Goal: Transaction & Acquisition: Purchase product/service

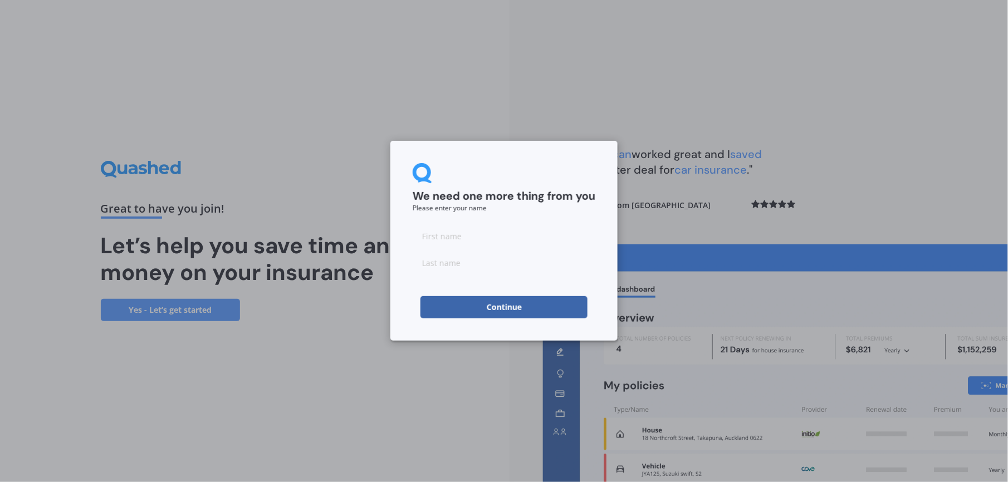
click at [516, 305] on button "Continue" at bounding box center [504, 307] width 167 height 22
type input "[PERSON_NAME]"
click at [497, 307] on button "Continue" at bounding box center [504, 307] width 167 height 22
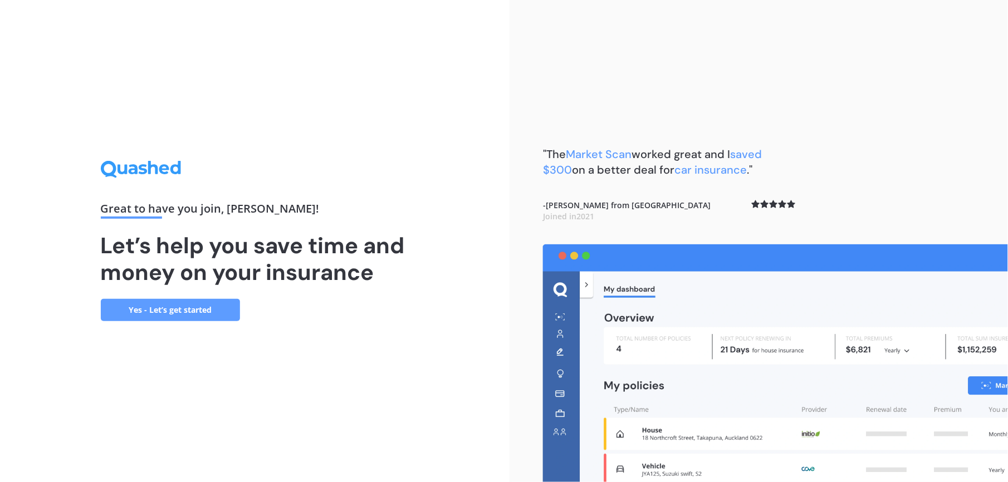
click at [205, 310] on link "Yes - Let’s get started" at bounding box center [170, 310] width 139 height 22
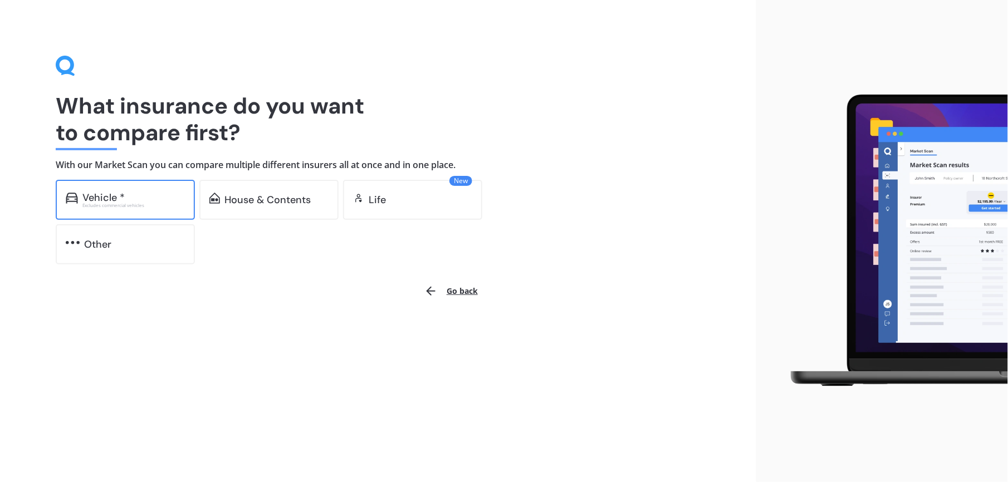
click at [110, 191] on div "Vehicle * Excludes commercial vehicles" at bounding box center [125, 200] width 139 height 40
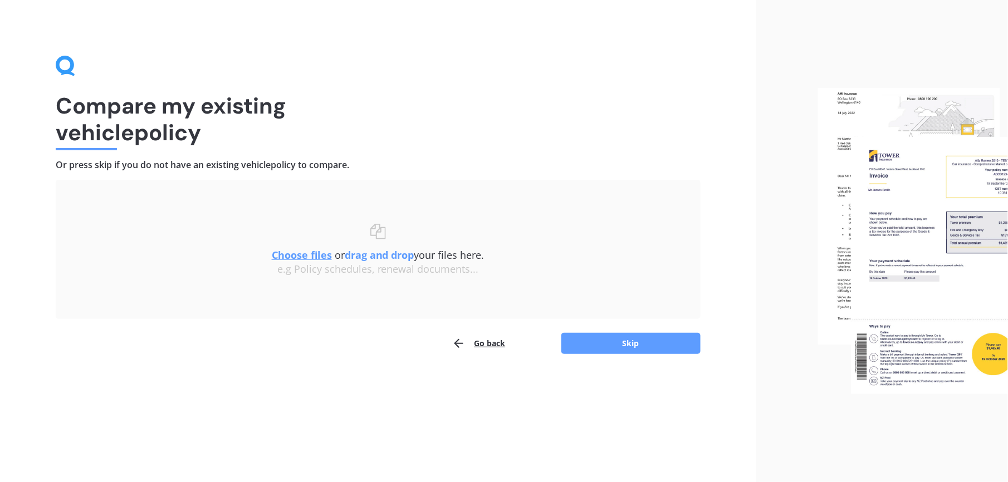
click at [299, 252] on u "Choose files" at bounding box center [302, 254] width 60 height 13
click at [644, 341] on button "Skip" at bounding box center [630, 343] width 139 height 21
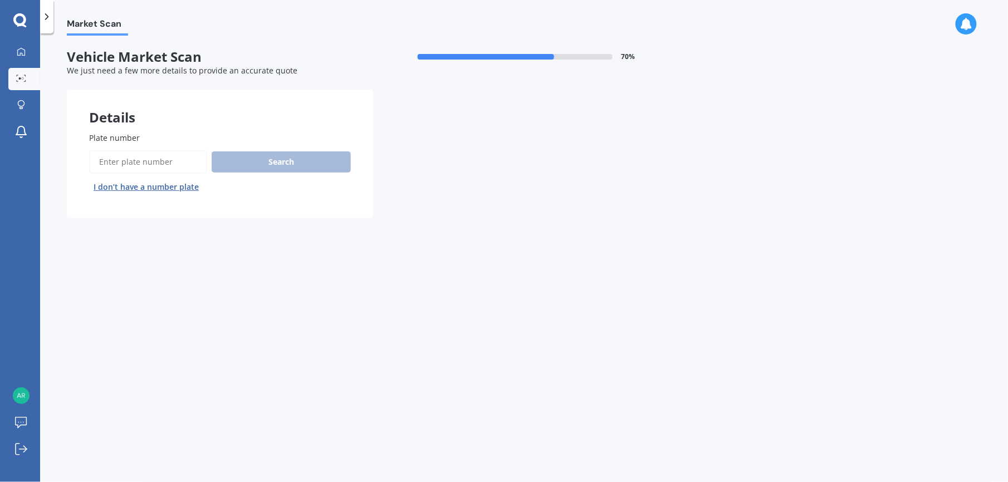
click at [191, 136] on label "Plate number" at bounding box center [217, 138] width 257 height 12
click at [191, 150] on input "Plate number" at bounding box center [148, 161] width 118 height 23
type input "fub903"
click at [283, 156] on button "Search" at bounding box center [281, 162] width 139 height 21
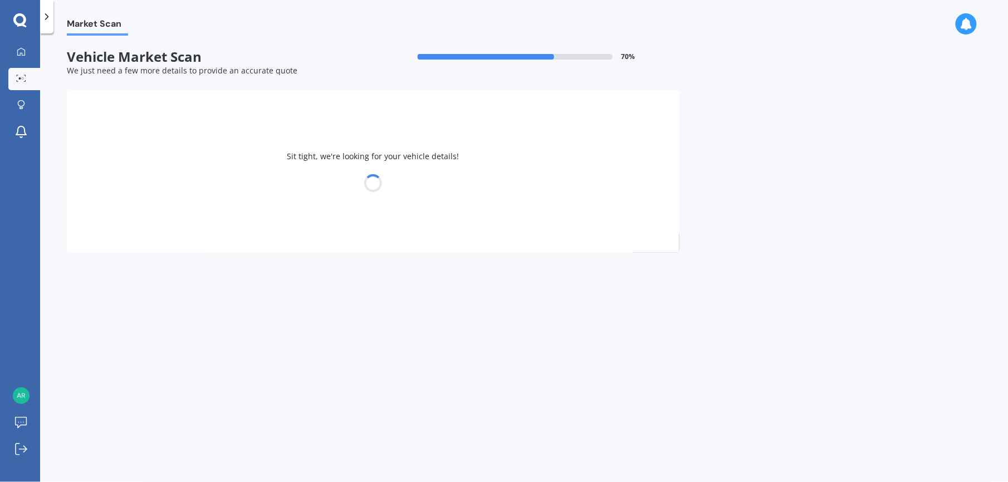
select select "BMW"
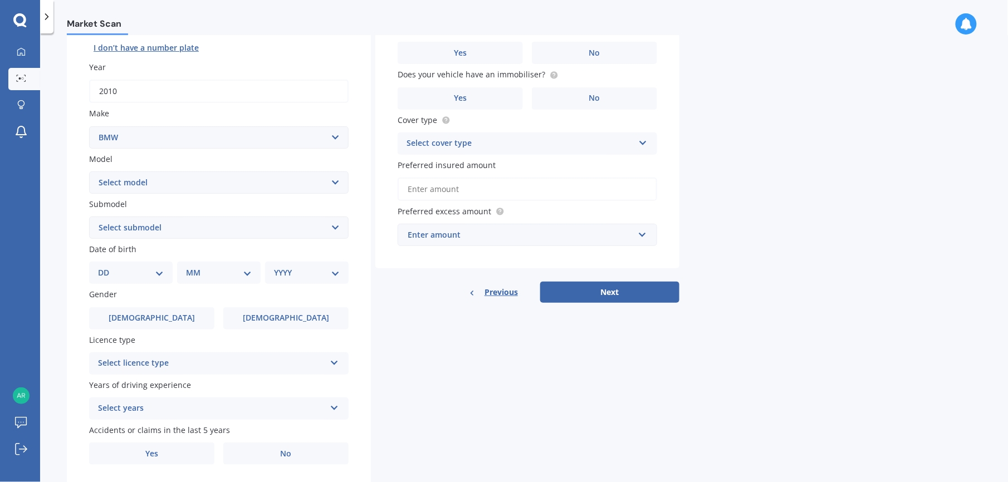
scroll to position [148, 0]
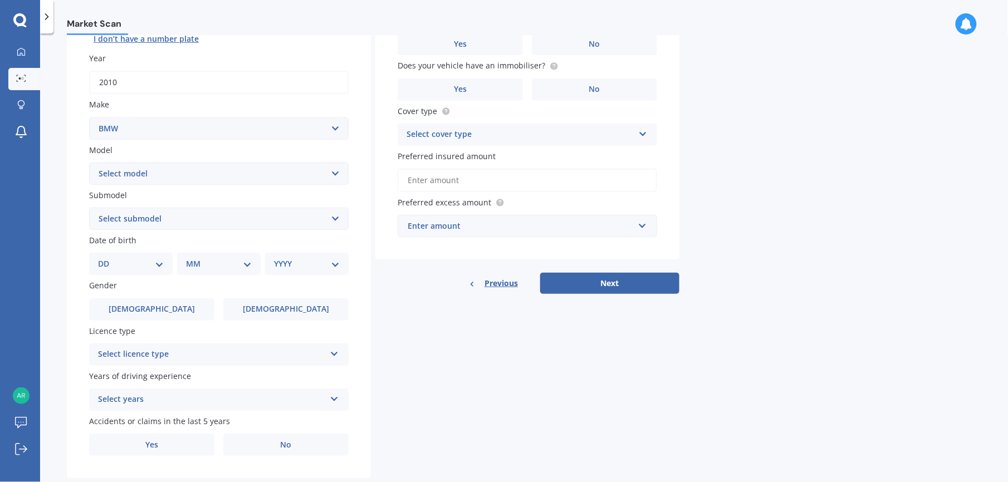
click at [332, 168] on select "Select model 116 116I 118 118D 120 130 218D 220I 225 250 316 318 320 320 i 323 …" at bounding box center [219, 174] width 260 height 22
select select "320"
click at [89, 163] on select "Select model 116 116I 118 118D 120 130 218D 220I 225 250 316 318 320 320 i 323 …" at bounding box center [219, 174] width 260 height 22
click at [337, 214] on select "Select submodel (All other) Ci d i I NON TURBO" at bounding box center [219, 219] width 260 height 22
select select "D"
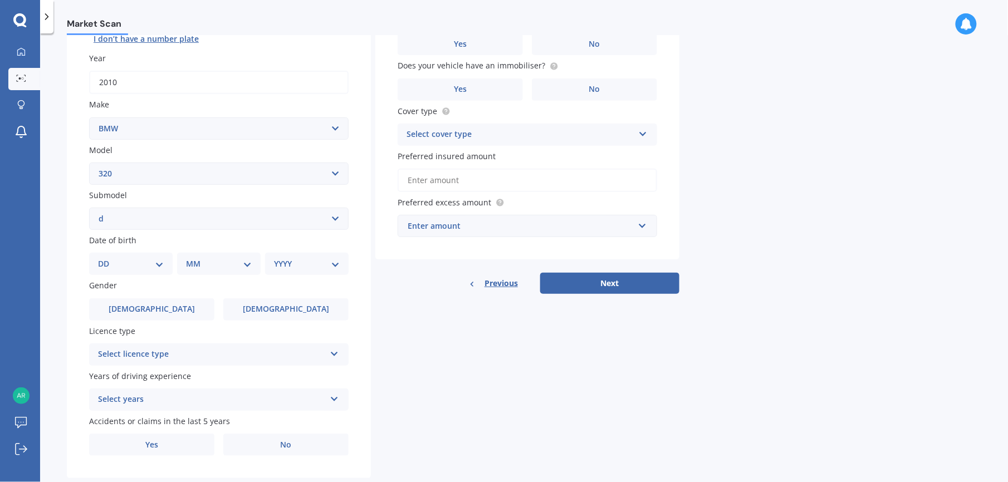
click at [89, 208] on select "Select submodel (All other) Ci d i I NON TURBO" at bounding box center [219, 219] width 260 height 22
click at [111, 260] on select "DD 01 02 03 04 05 06 07 08 09 10 11 12 13 14 15 16 17 18 19 20 21 22 23 24 25 2…" at bounding box center [131, 264] width 66 height 12
select select "07"
click at [107, 258] on select "DD 01 02 03 04 05 06 07 08 09 10 11 12 13 14 15 16 17 18 19 20 21 22 23 24 25 2…" at bounding box center [131, 264] width 66 height 12
click at [217, 263] on select "MM 01 02 03 04 05 06 07 08 09 10 11 12" at bounding box center [221, 264] width 61 height 12
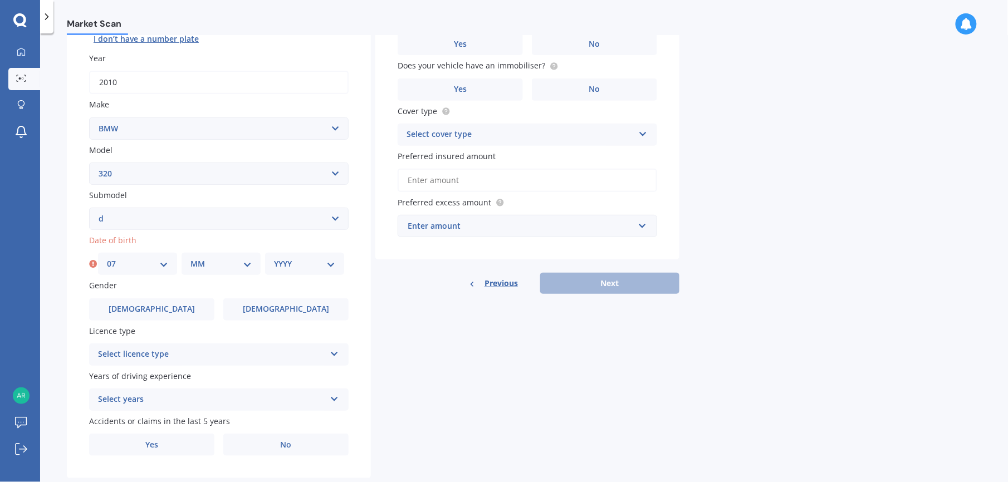
select select "09"
click at [191, 258] on select "MM 01 02 03 04 05 06 07 08 09 10 11 12" at bounding box center [221, 264] width 61 height 12
click at [332, 260] on select "YYYY 2025 2024 2023 2022 2021 2020 2019 2018 2017 2016 2015 2014 2013 2012 2011…" at bounding box center [304, 264] width 61 height 12
select select "1949"
click at [274, 258] on select "YYYY 2025 2024 2023 2022 2021 2020 2019 2018 2017 2016 2015 2014 2013 2012 2011…" at bounding box center [304, 264] width 61 height 12
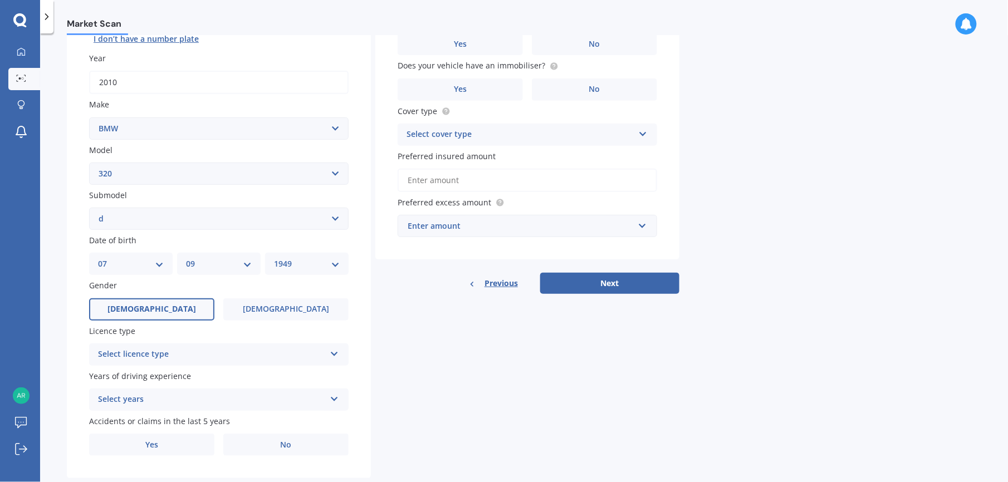
click at [165, 305] on label "[DEMOGRAPHIC_DATA]" at bounding box center [151, 310] width 125 height 22
click at [0, 0] on input "[DEMOGRAPHIC_DATA]" at bounding box center [0, 0] width 0 height 0
click at [330, 351] on icon at bounding box center [334, 352] width 9 height 8
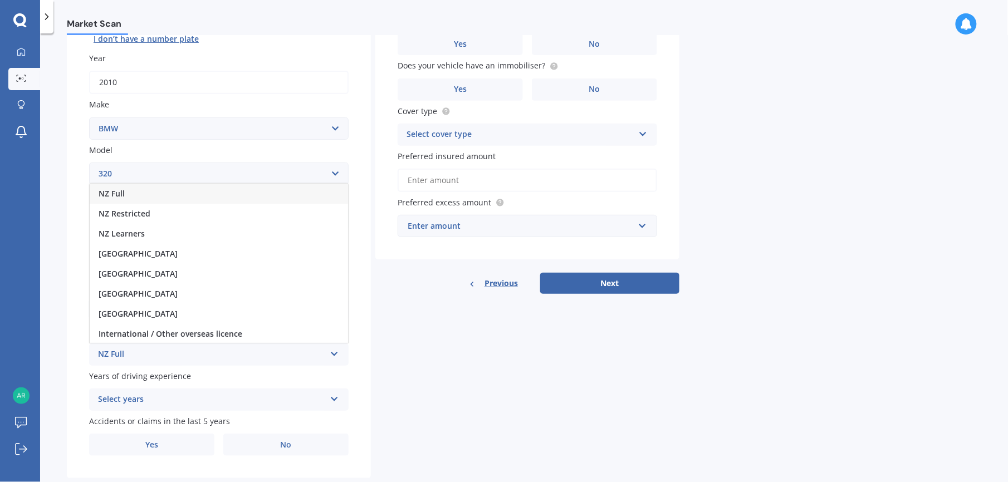
click at [140, 188] on div "NZ Full" at bounding box center [219, 194] width 258 height 20
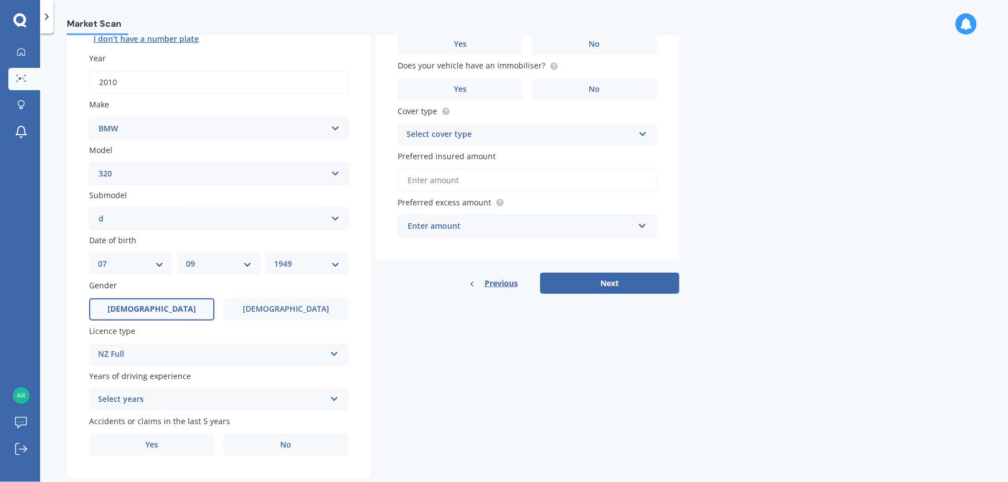
scroll to position [170, 0]
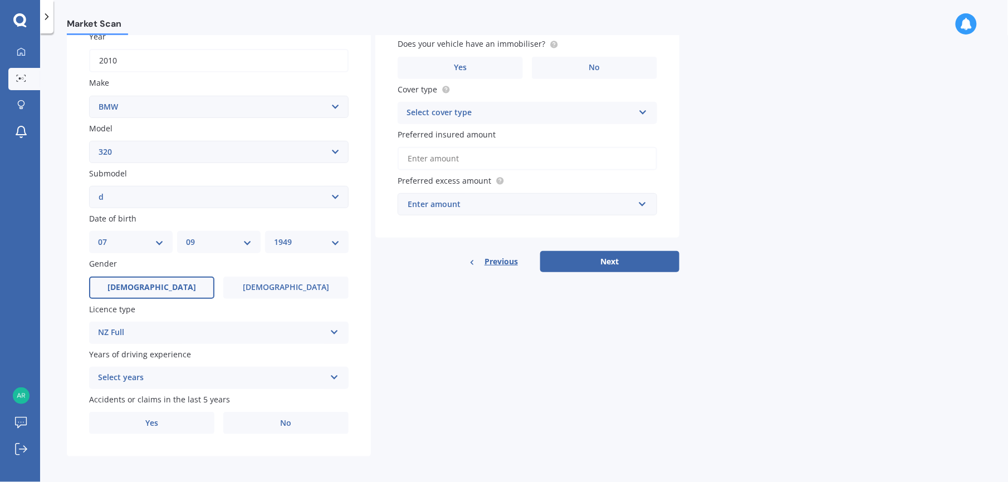
click at [332, 372] on icon at bounding box center [334, 376] width 9 height 8
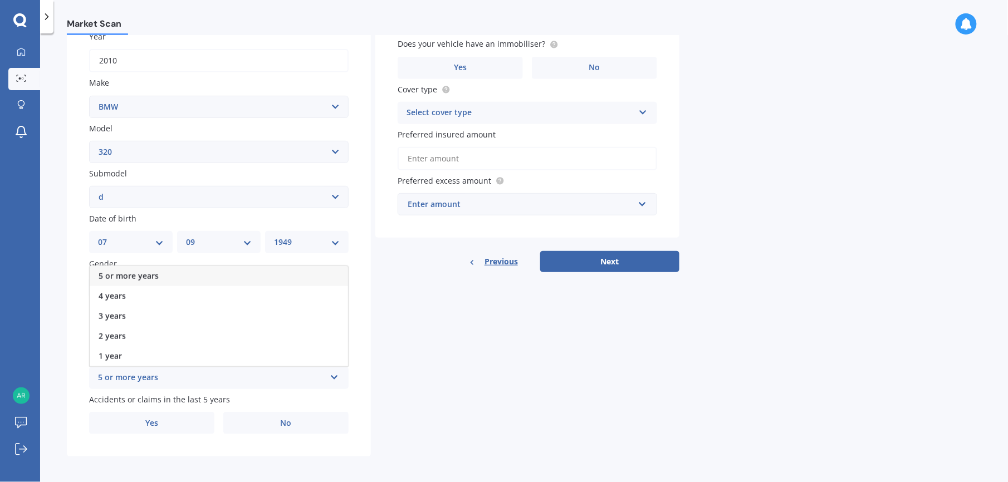
click at [136, 271] on span "5 or more years" at bounding box center [129, 276] width 60 height 11
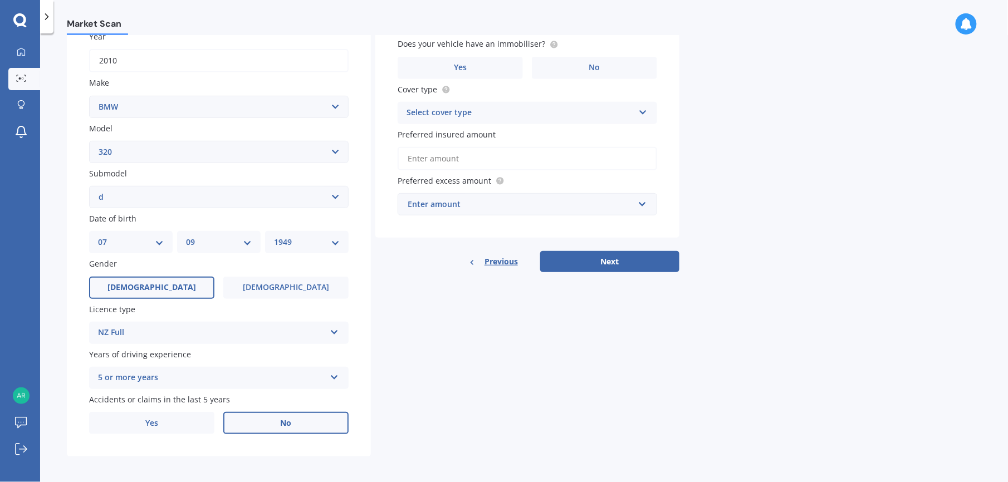
click at [296, 418] on label "No" at bounding box center [285, 423] width 125 height 22
click at [0, 0] on input "No" at bounding box center [0, 0] width 0 height 0
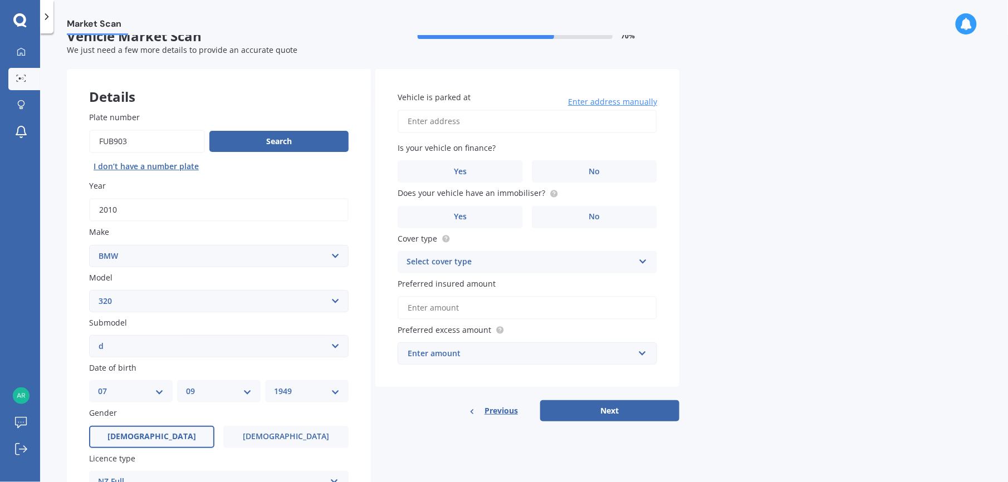
scroll to position [0, 0]
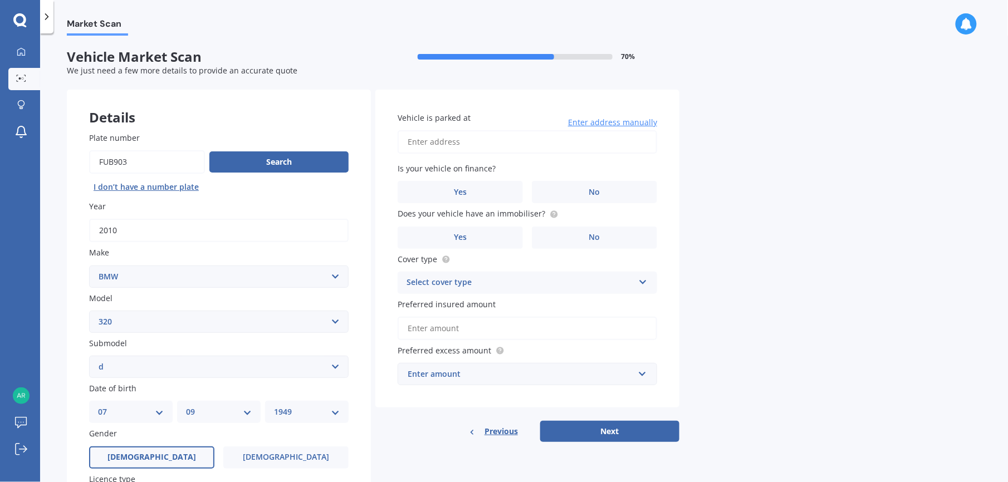
click at [448, 139] on input "Vehicle is parked at" at bounding box center [528, 141] width 260 height 23
type input "[STREET_ADDRESS][PERSON_NAME]"
click at [623, 192] on label "No" at bounding box center [594, 192] width 125 height 22
click at [0, 0] on input "No" at bounding box center [0, 0] width 0 height 0
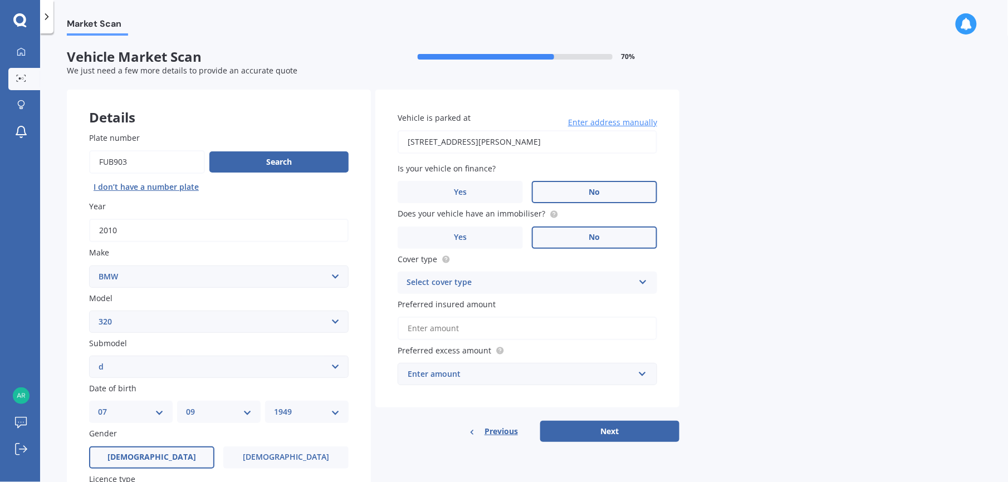
click at [604, 234] on label "No" at bounding box center [594, 238] width 125 height 22
click at [0, 0] on input "No" at bounding box center [0, 0] width 0 height 0
click at [642, 279] on icon at bounding box center [642, 280] width 9 height 8
click at [545, 306] on div "Comprehensive" at bounding box center [527, 305] width 258 height 20
click at [449, 324] on input "Preferred insured amount" at bounding box center [528, 328] width 260 height 23
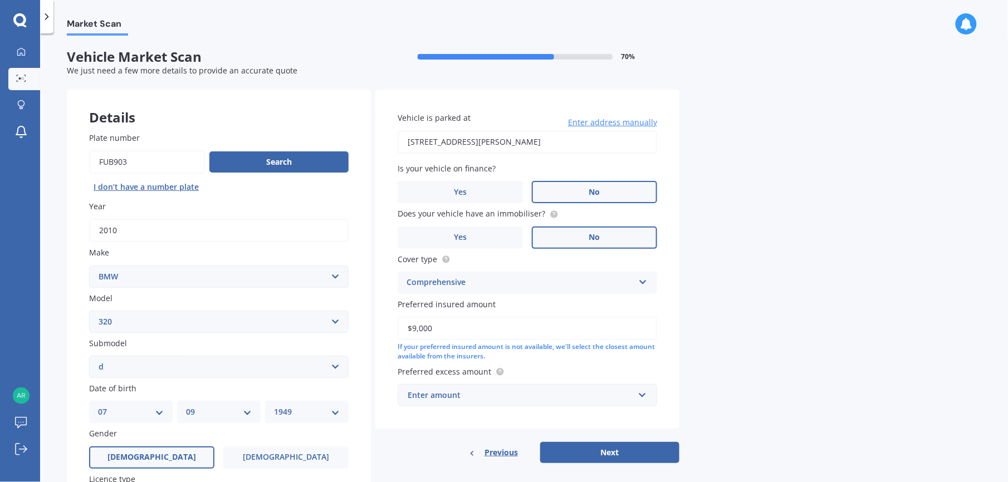
type input "$9,000"
click at [754, 319] on div "Market Scan Vehicle Market Scan 70 % We just need a few more details to provide…" at bounding box center [524, 260] width 968 height 449
click at [497, 369] on circle at bounding box center [499, 371] width 7 height 7
click at [468, 390] on div "Enter amount" at bounding box center [521, 395] width 226 height 12
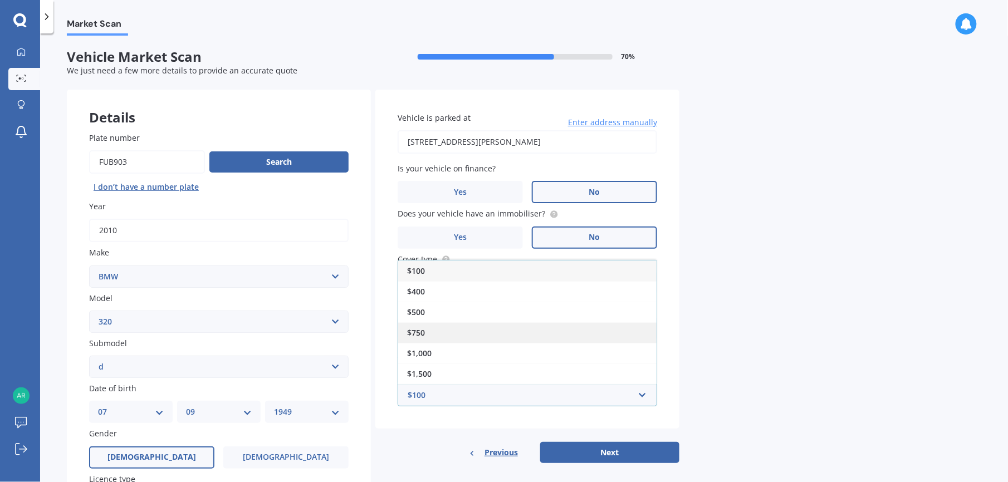
click at [432, 331] on div "$750" at bounding box center [527, 333] width 258 height 21
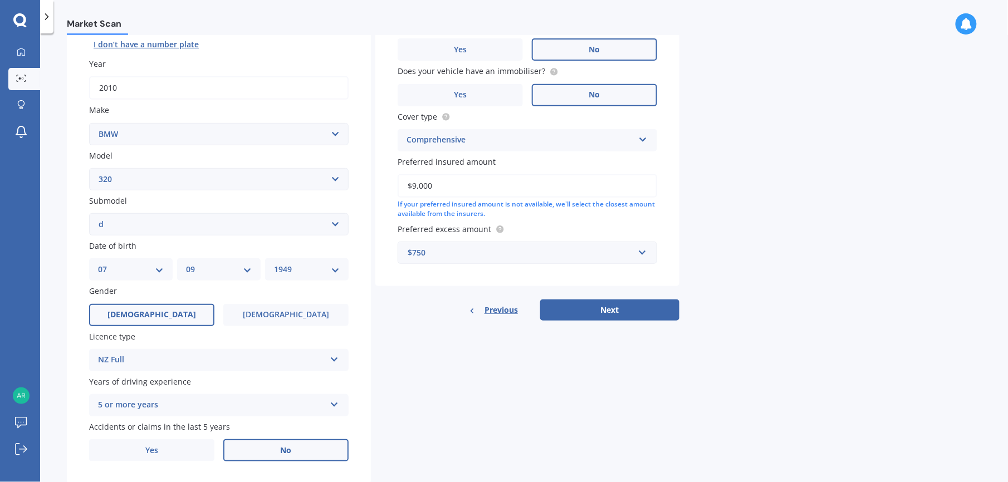
scroll to position [148, 0]
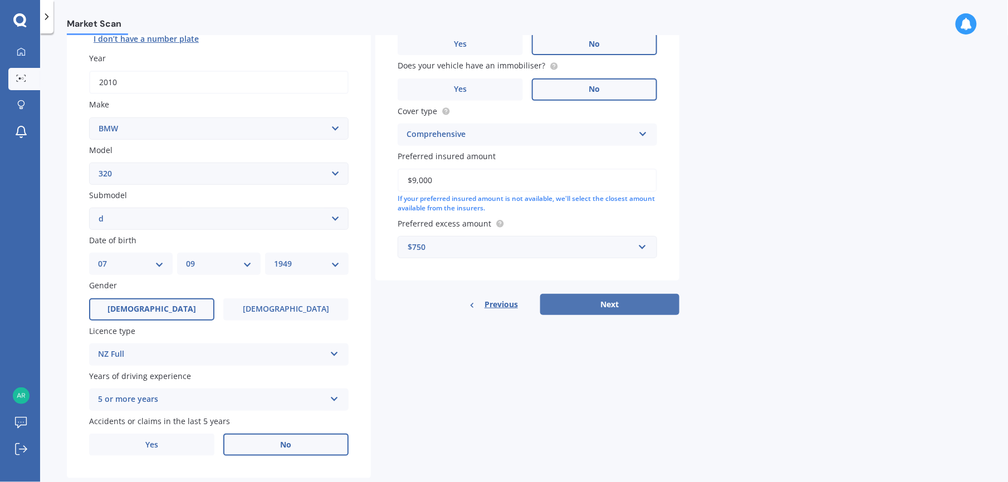
click at [624, 295] on button "Next" at bounding box center [609, 304] width 139 height 21
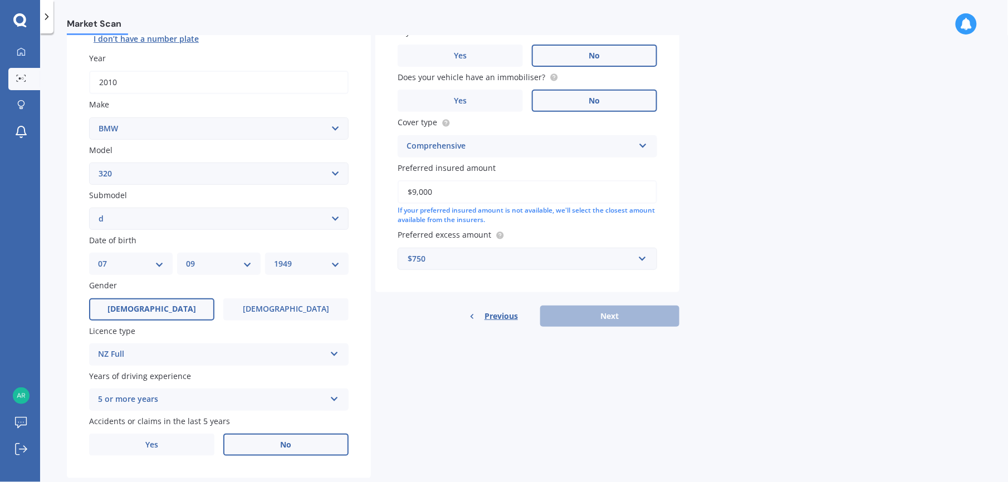
scroll to position [76, 0]
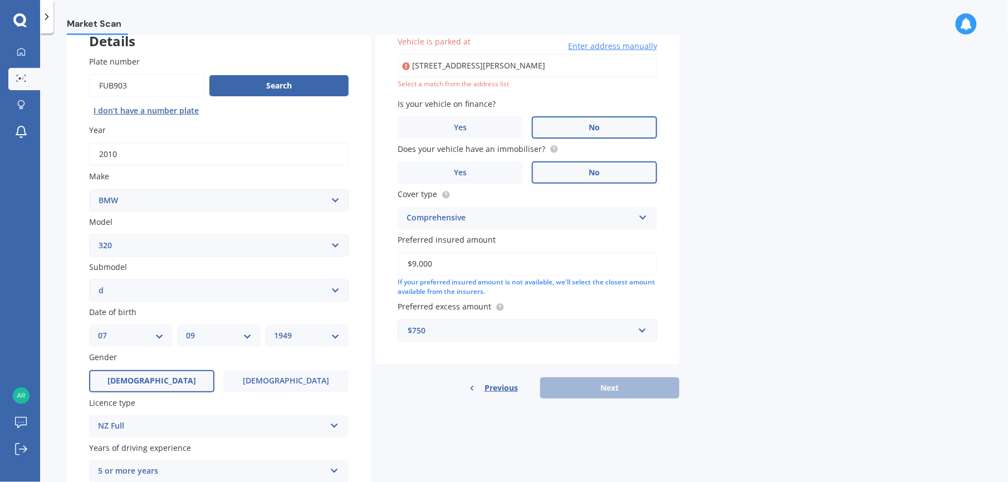
click at [482, 61] on input "[STREET_ADDRESS][PERSON_NAME]" at bounding box center [528, 65] width 260 height 23
click at [714, 87] on div "Market Scan Vehicle Market Scan 70 % We just need a few more details to provide…" at bounding box center [524, 260] width 968 height 449
click at [512, 61] on input "[STREET_ADDRESS][PERSON_NAME][PERSON_NAME]" at bounding box center [528, 65] width 260 height 23
type input "[STREET_ADDRESS][PERSON_NAME][PERSON_NAME]"
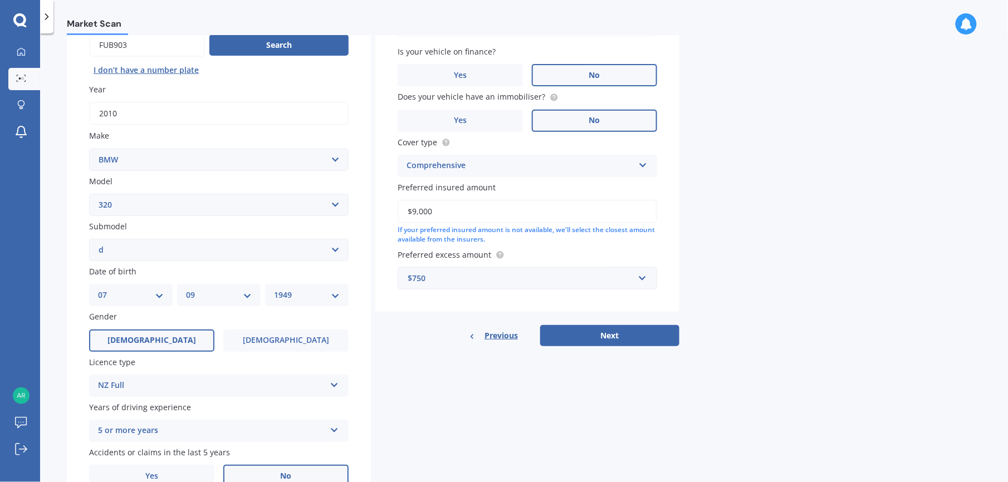
scroll to position [150, 0]
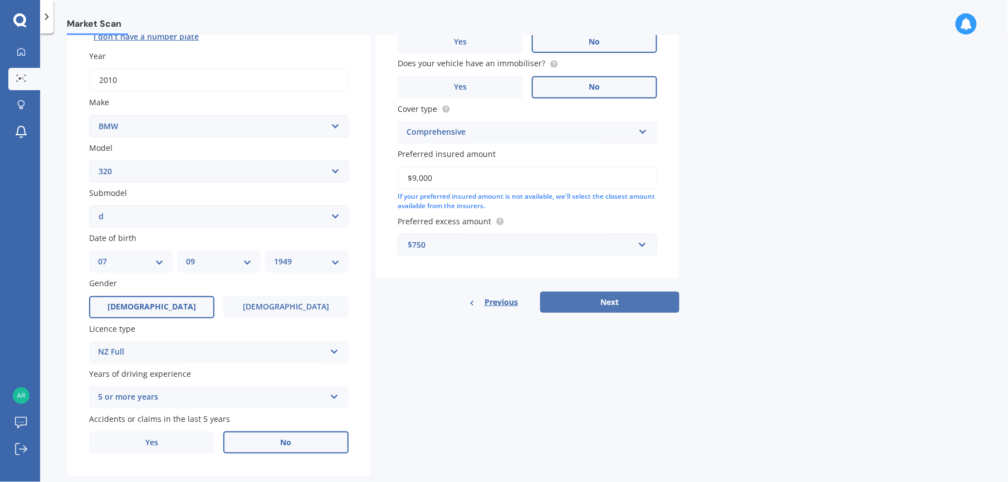
click at [615, 299] on button "Next" at bounding box center [609, 302] width 139 height 21
select select "07"
select select "09"
select select "1949"
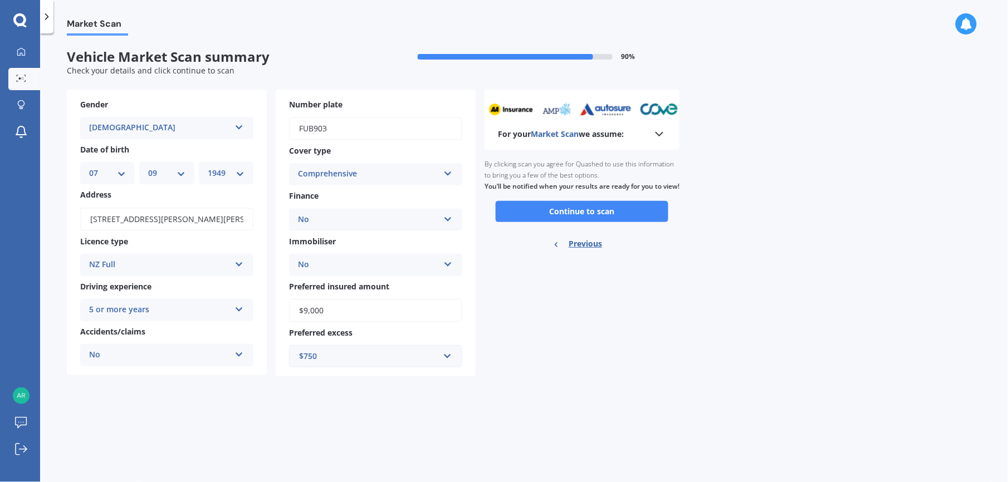
scroll to position [0, 0]
click at [579, 221] on button "Continue to scan" at bounding box center [582, 211] width 173 height 21
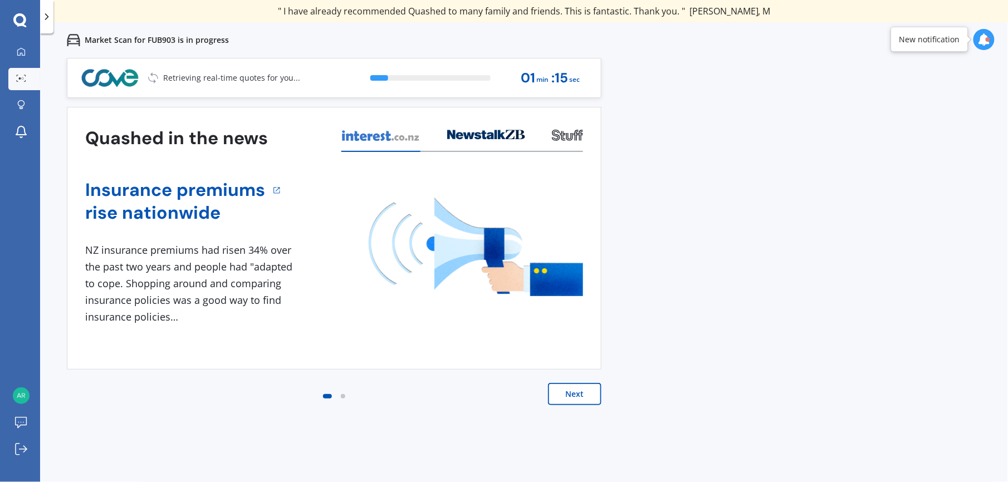
click at [573, 394] on button "Next" at bounding box center [574, 394] width 53 height 22
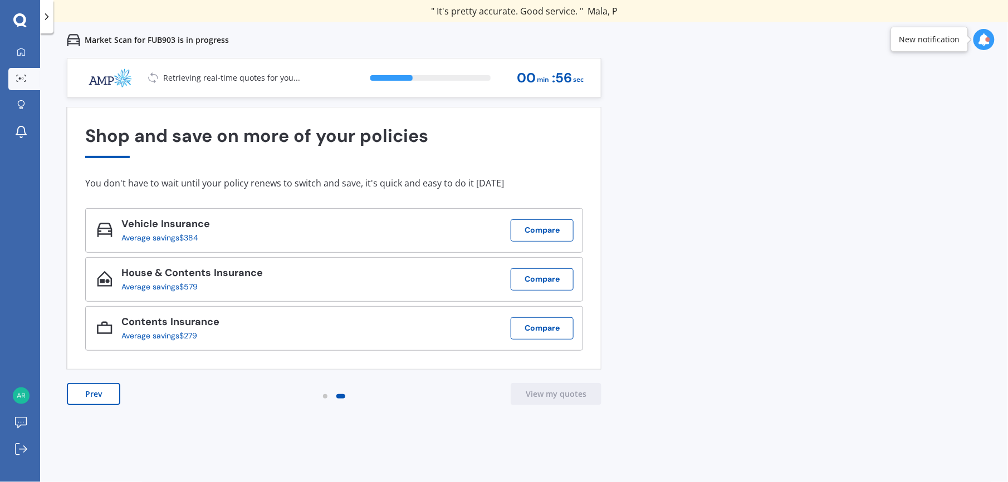
click at [92, 397] on button "Prev" at bounding box center [93, 394] width 53 height 22
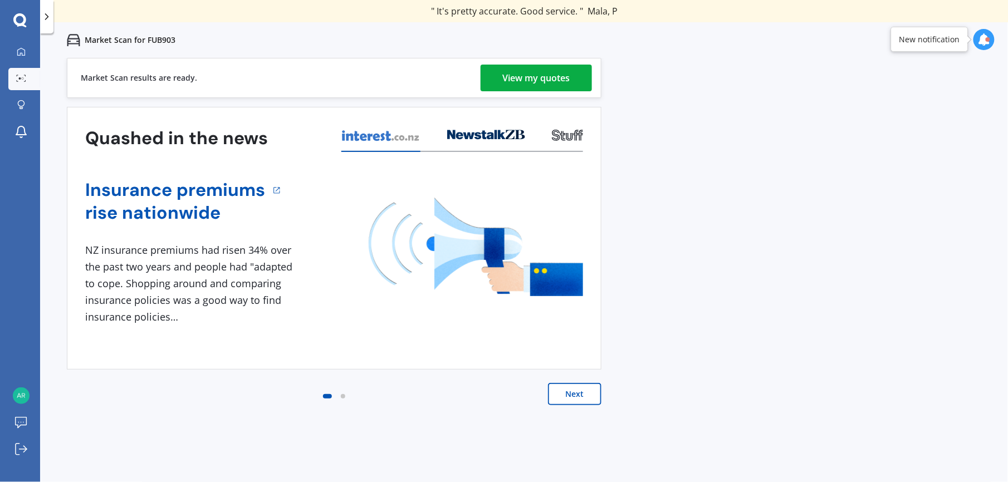
click at [531, 76] on div "View my quotes" at bounding box center [536, 78] width 67 height 27
